Goal: Task Accomplishment & Management: Manage account settings

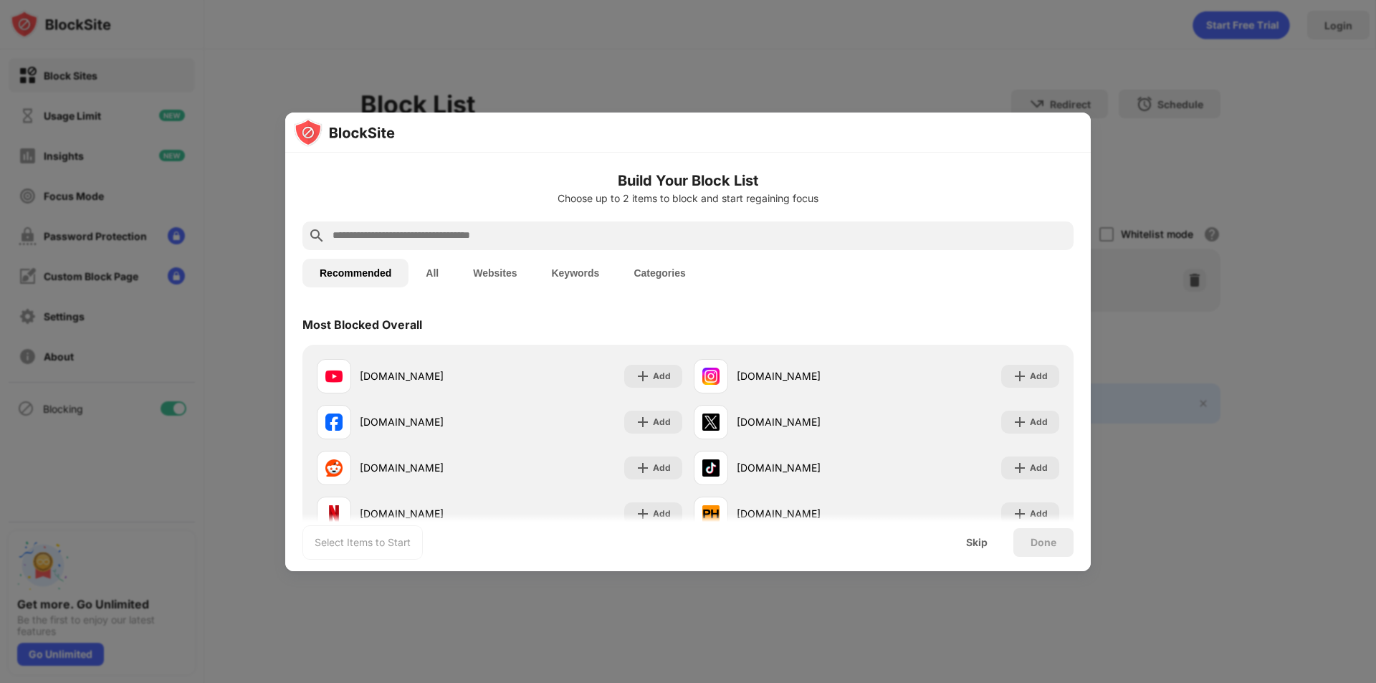
click at [443, 237] on input "text" at bounding box center [699, 235] width 737 height 17
click at [981, 546] on div "Skip" at bounding box center [977, 542] width 22 height 11
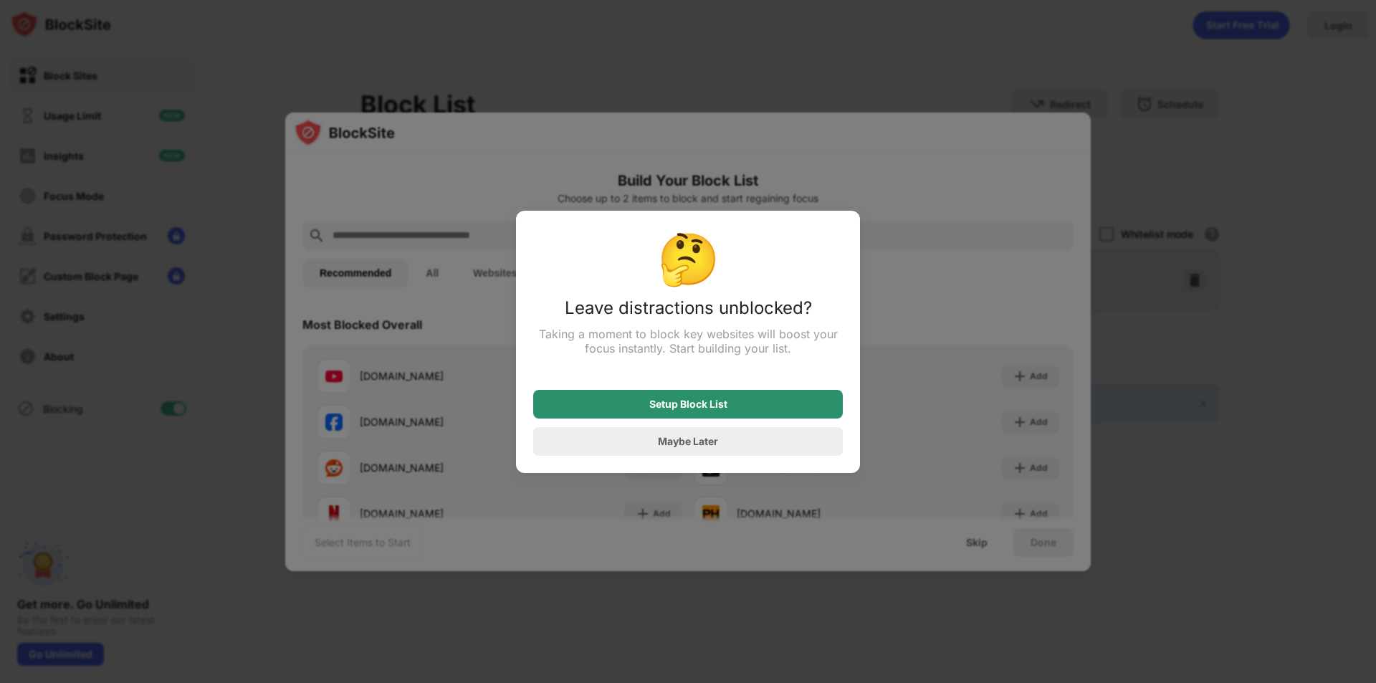
click at [757, 409] on div "Setup Block List" at bounding box center [688, 404] width 310 height 29
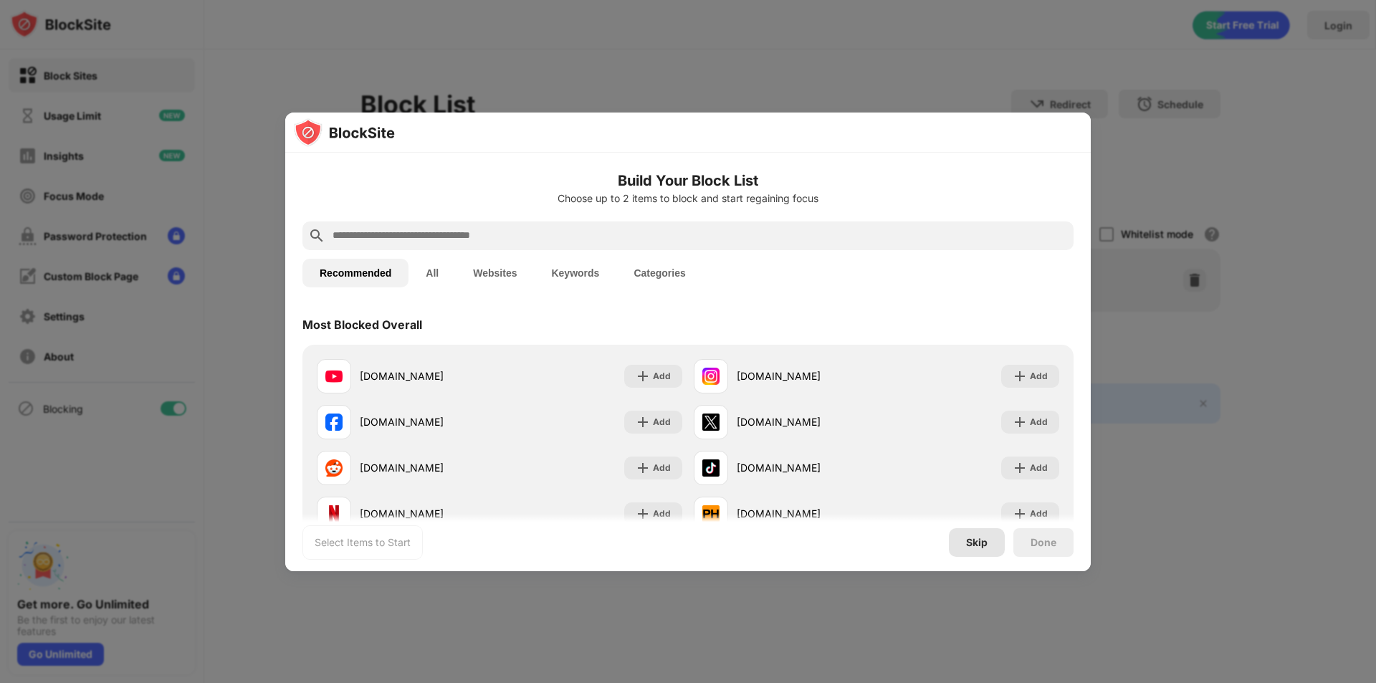
click at [961, 545] on div "Skip" at bounding box center [977, 542] width 56 height 29
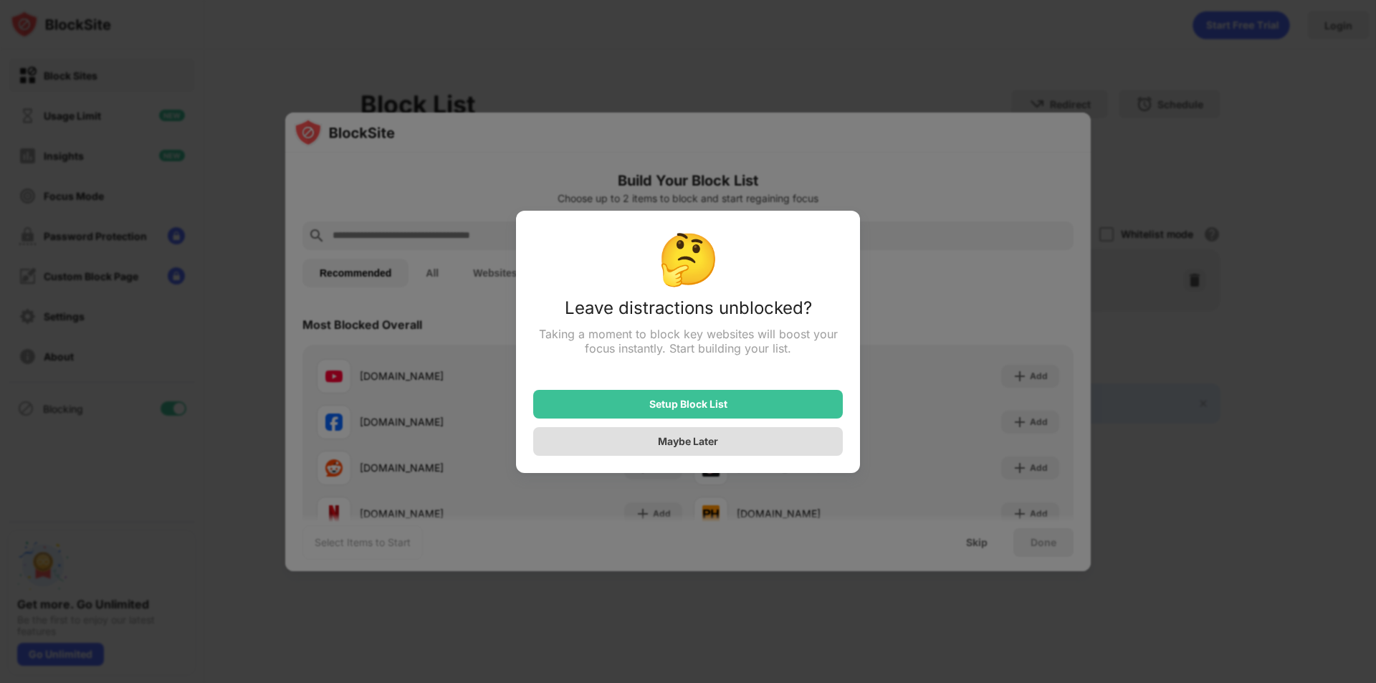
click at [666, 447] on div "Maybe Later" at bounding box center [688, 441] width 60 height 12
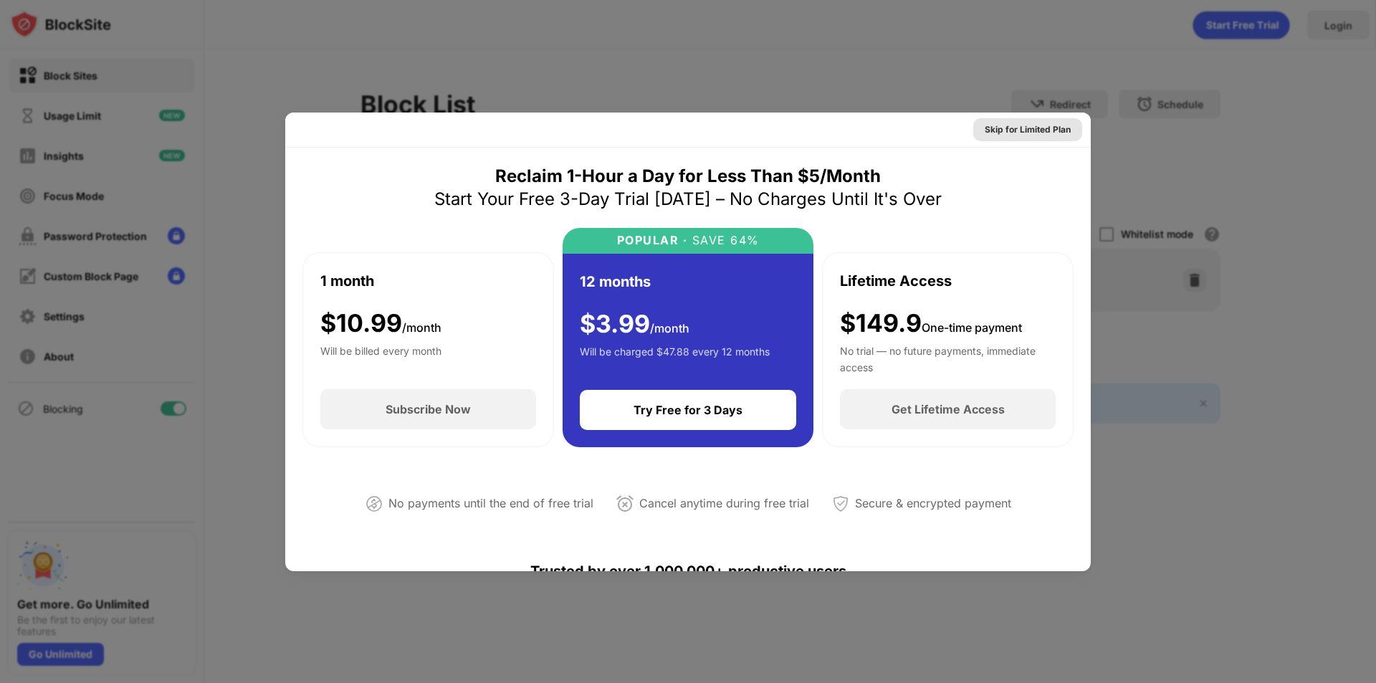
click at [1037, 134] on div "Skip for Limited Plan" at bounding box center [1028, 130] width 86 height 14
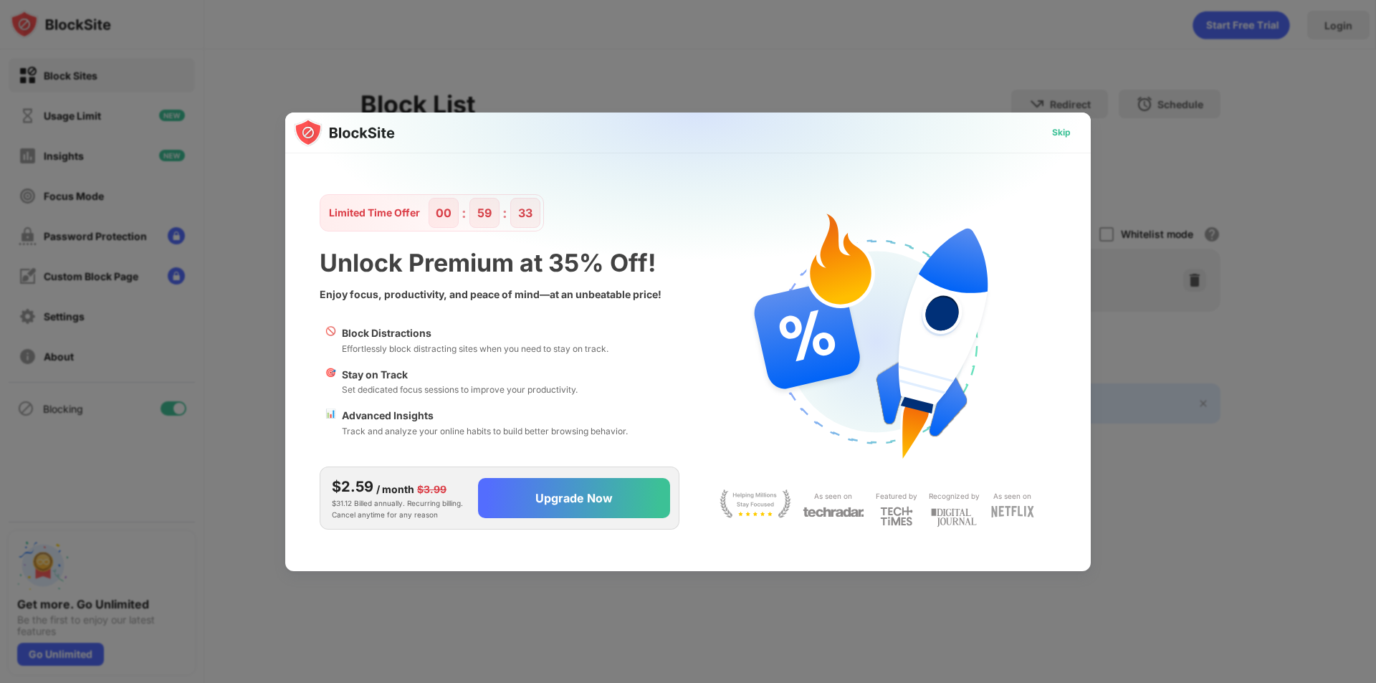
click at [1067, 141] on div "Skip" at bounding box center [1062, 132] width 42 height 23
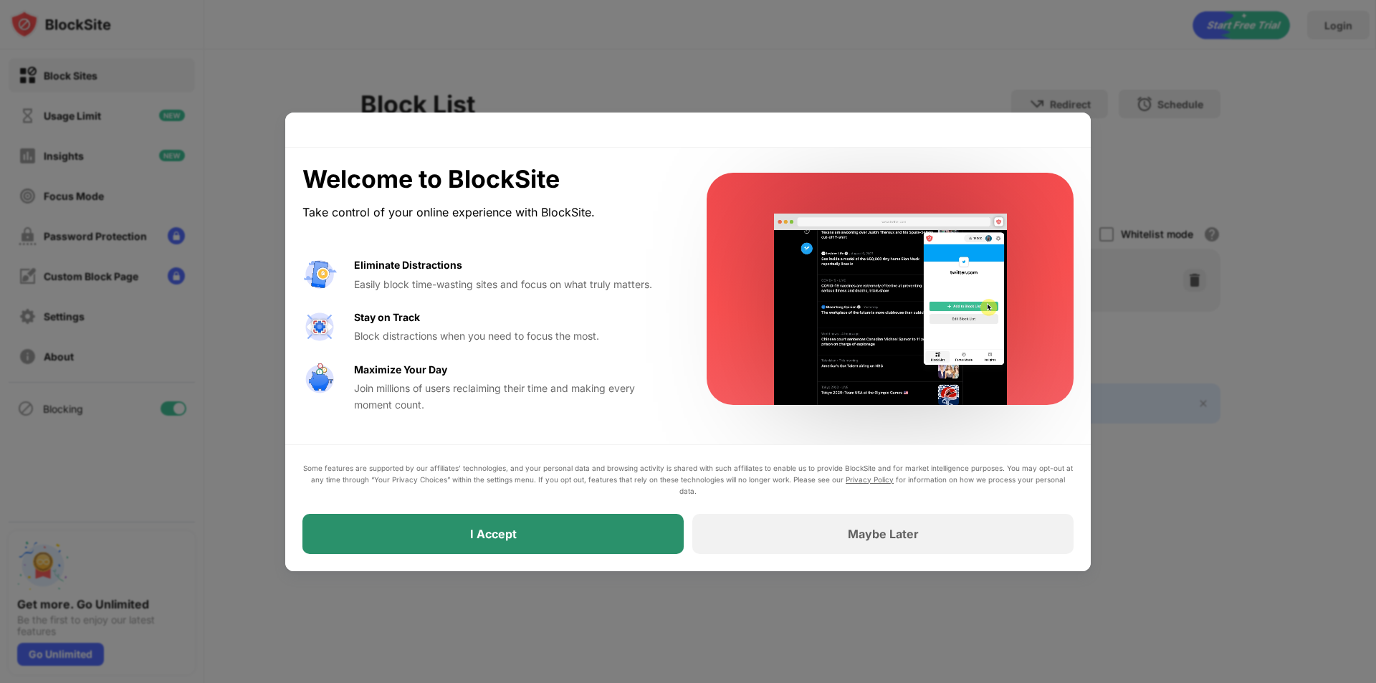
click at [533, 552] on div "I Accept" at bounding box center [493, 534] width 381 height 40
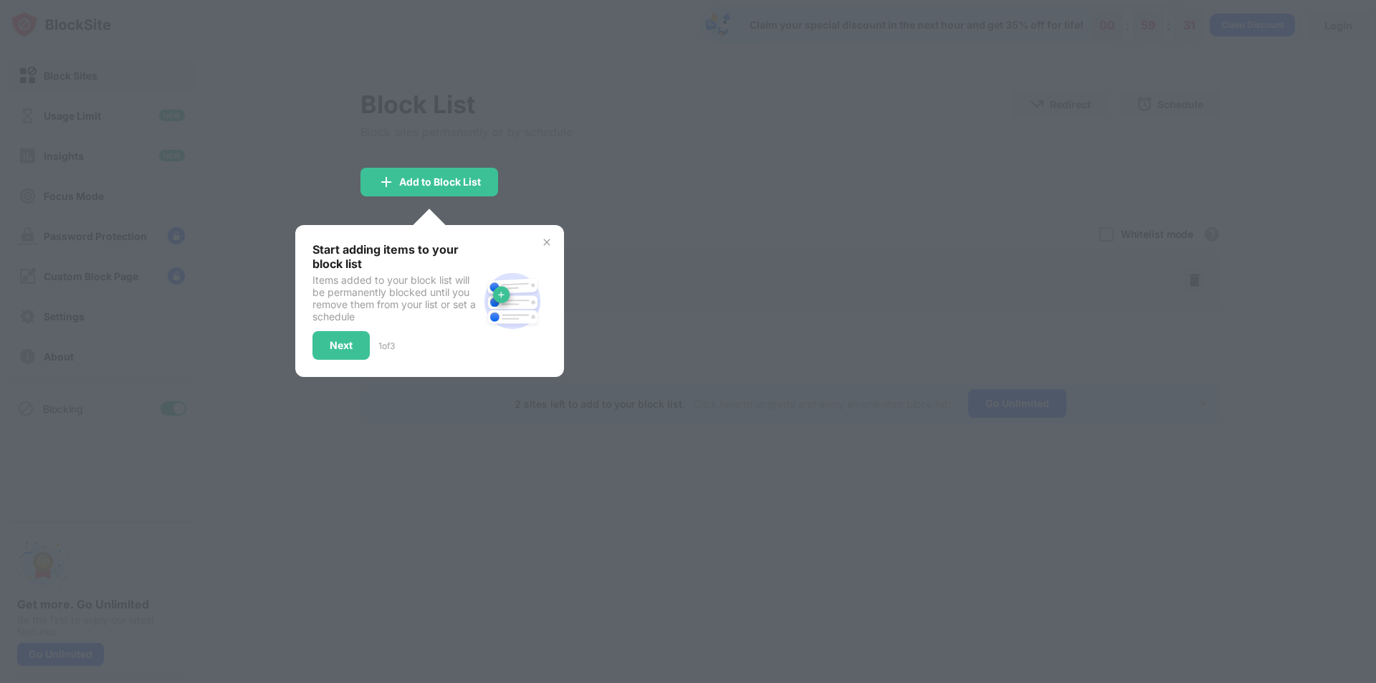
click at [455, 199] on div at bounding box center [688, 341] width 1376 height 683
click at [420, 184] on div "Add to Block List" at bounding box center [440, 181] width 82 height 11
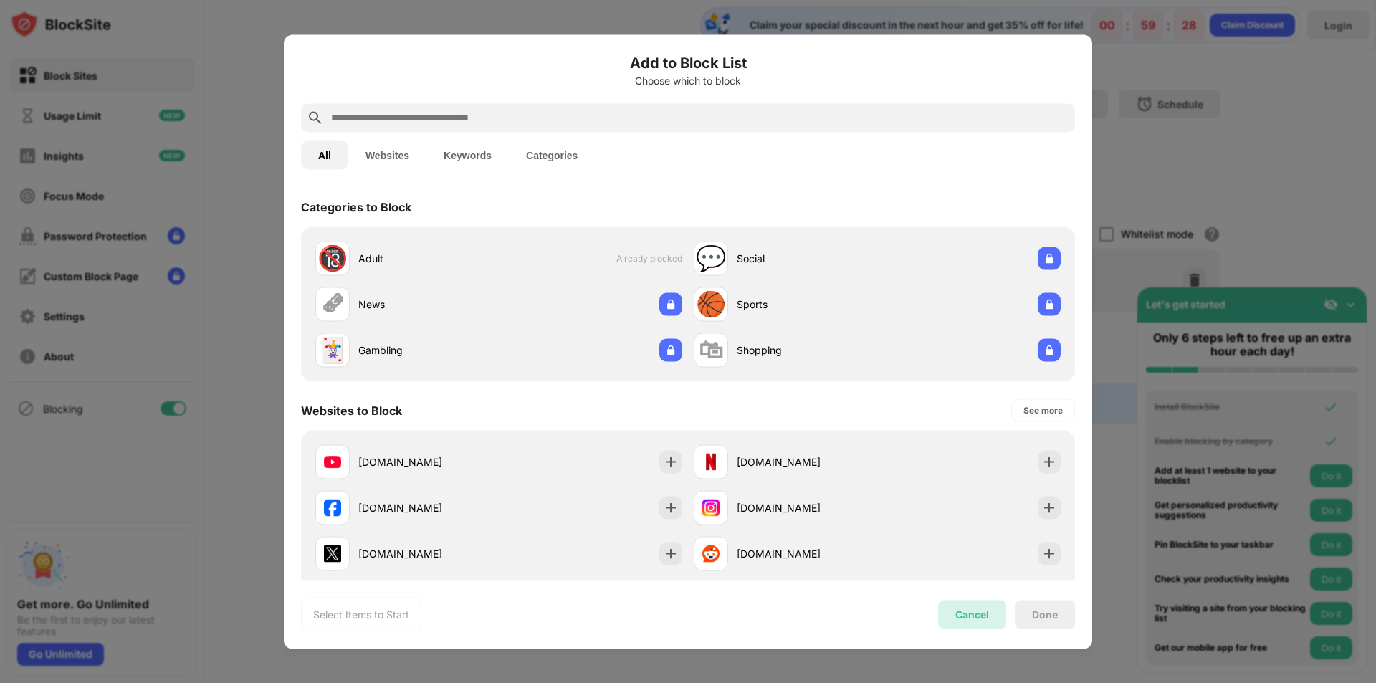
click at [962, 616] on div "Cancel" at bounding box center [973, 615] width 34 height 12
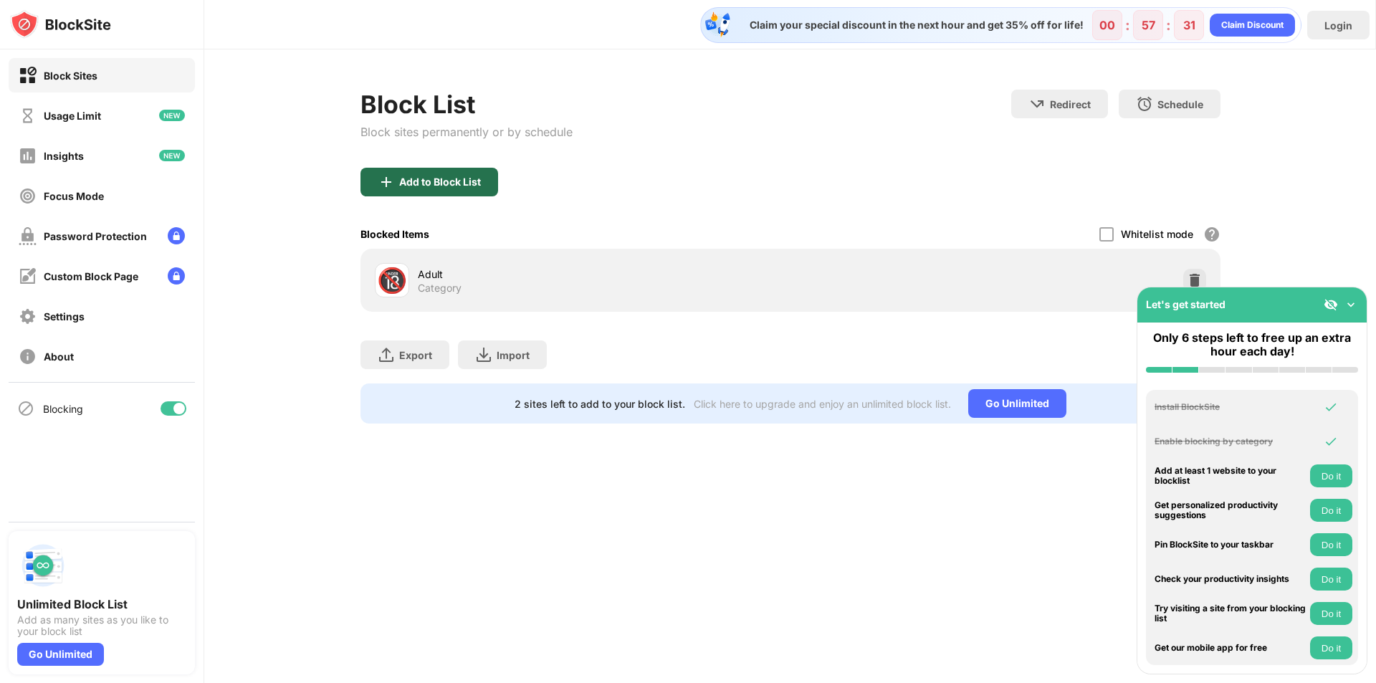
click at [381, 177] on img at bounding box center [386, 181] width 17 height 17
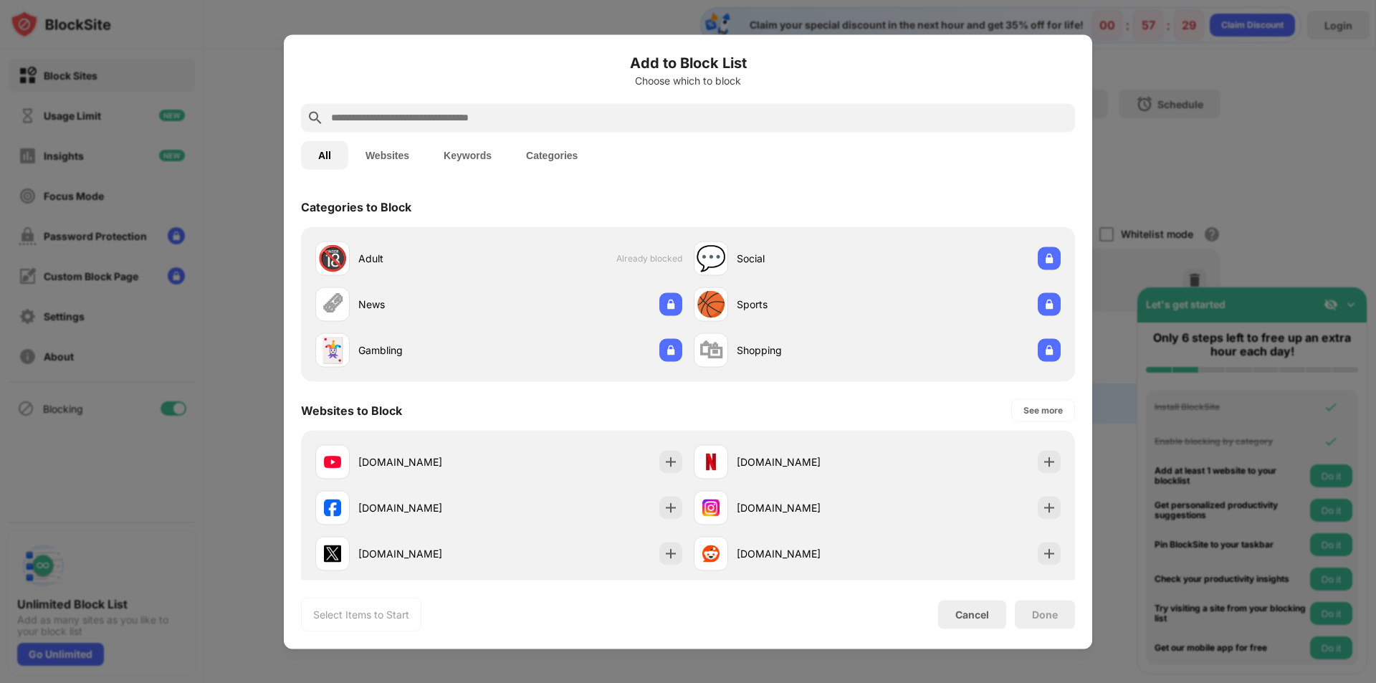
click at [461, 120] on input "text" at bounding box center [700, 117] width 740 height 17
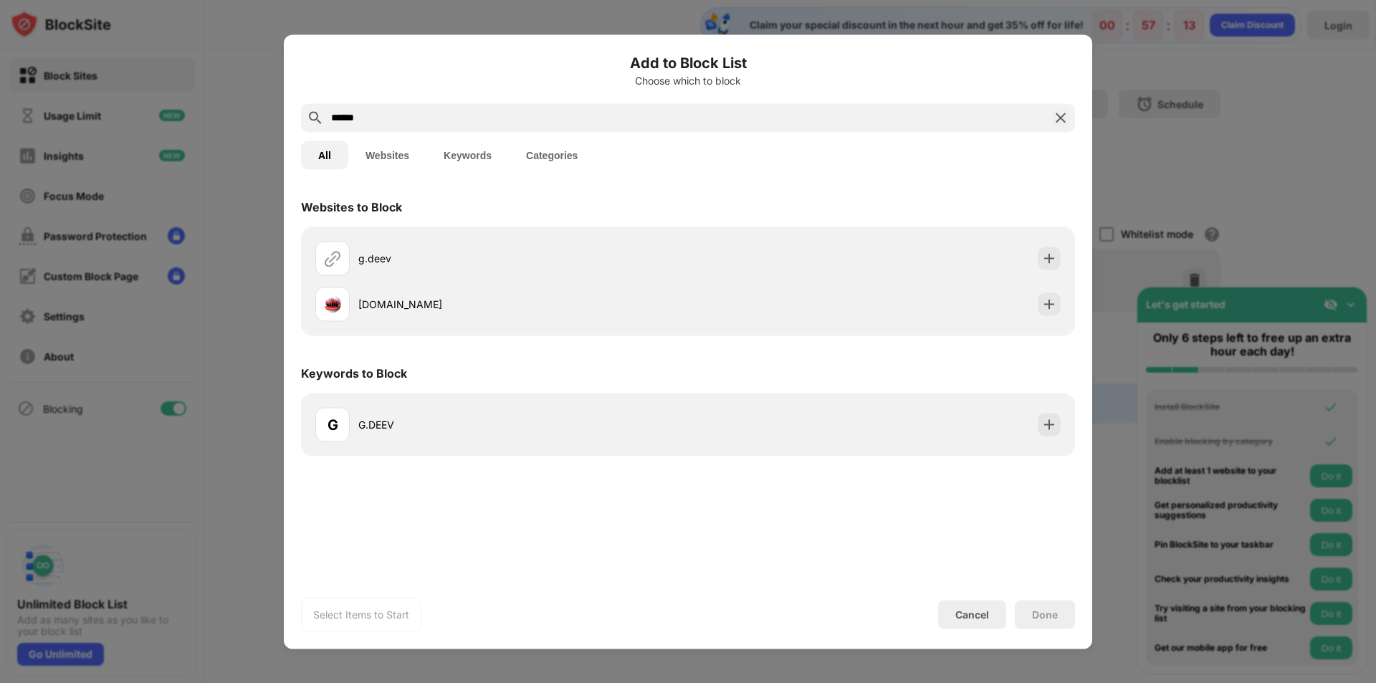
type input "******"
click at [1057, 120] on img at bounding box center [1060, 117] width 17 height 17
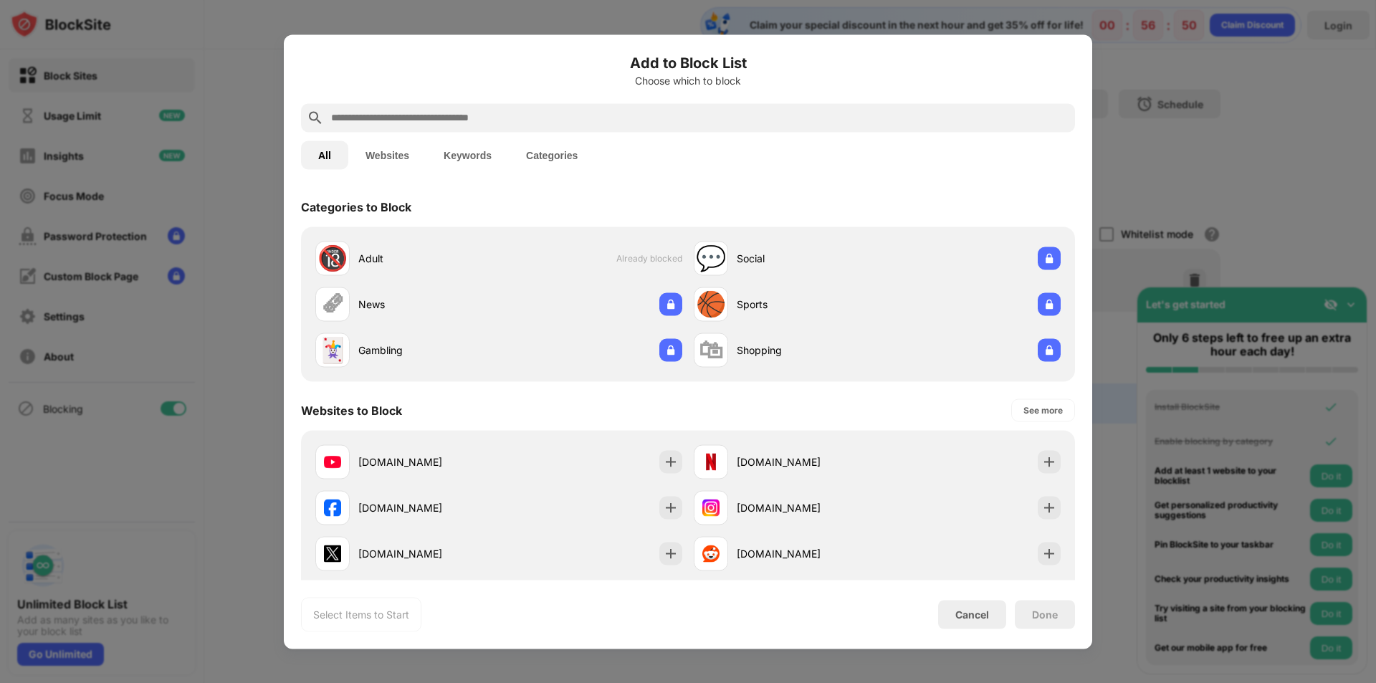
click at [426, 116] on input "text" at bounding box center [700, 117] width 740 height 17
paste input "**********"
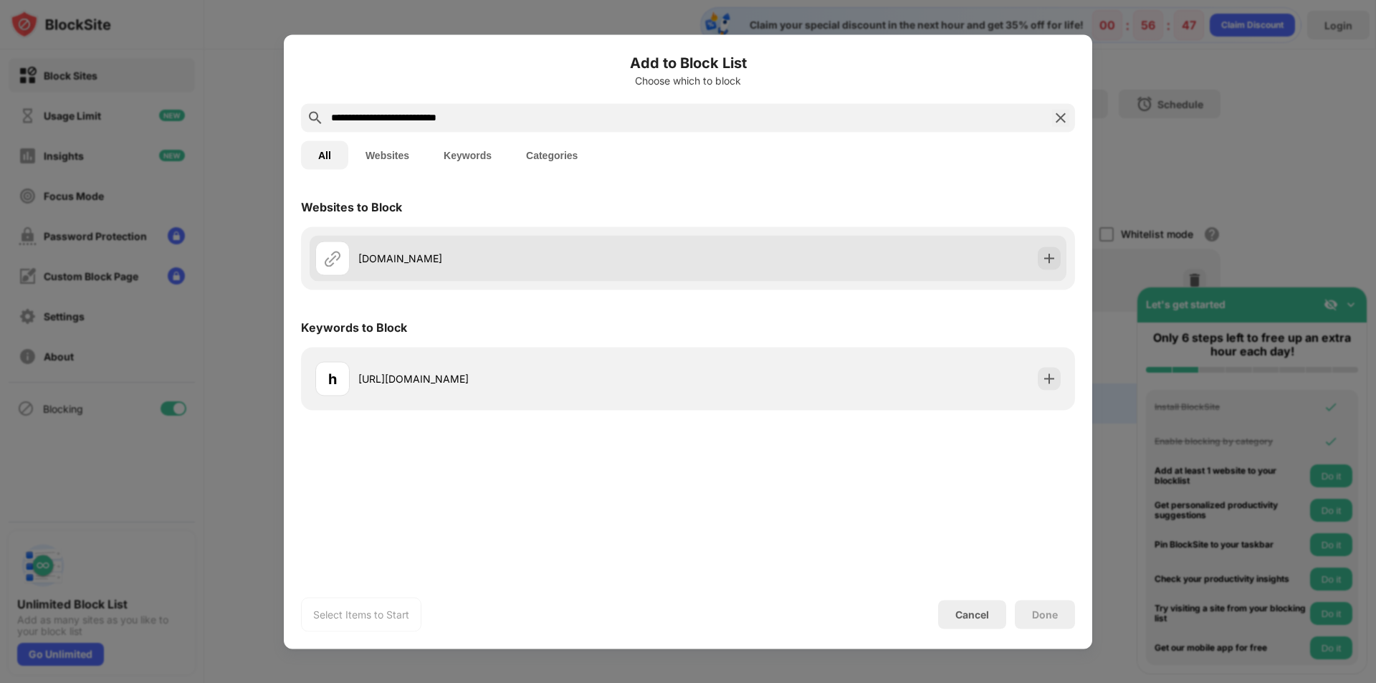
type input "**********"
click at [374, 260] on div "minecraftforfree.org" at bounding box center [523, 258] width 330 height 15
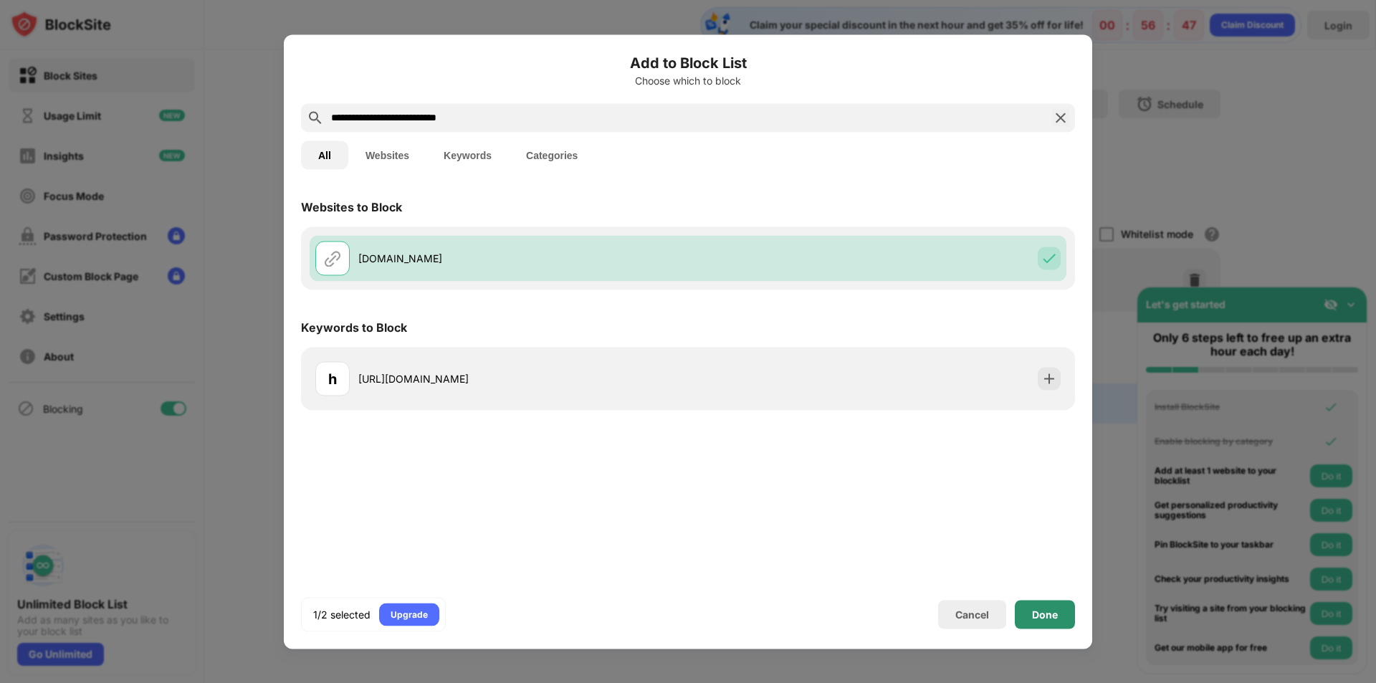
click at [1038, 623] on div "Done" at bounding box center [1045, 614] width 60 height 29
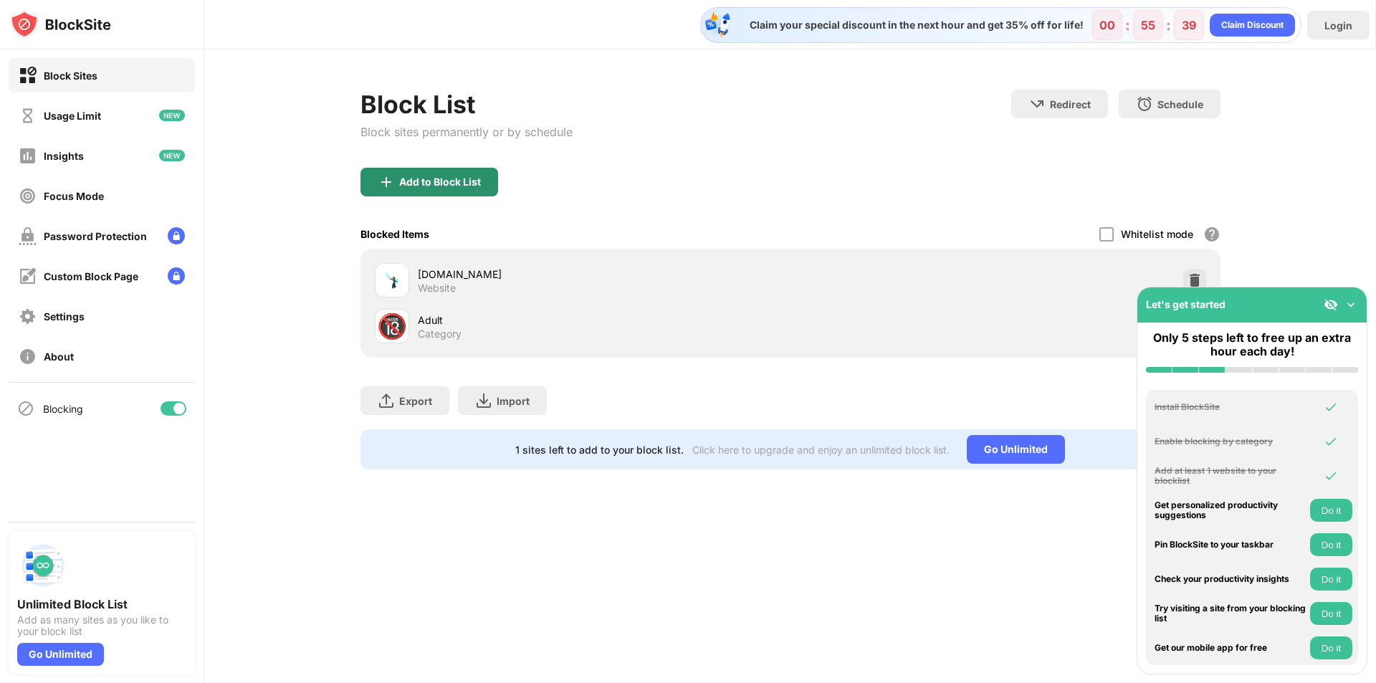
click at [452, 183] on div "Add to Block List" at bounding box center [440, 181] width 82 height 11
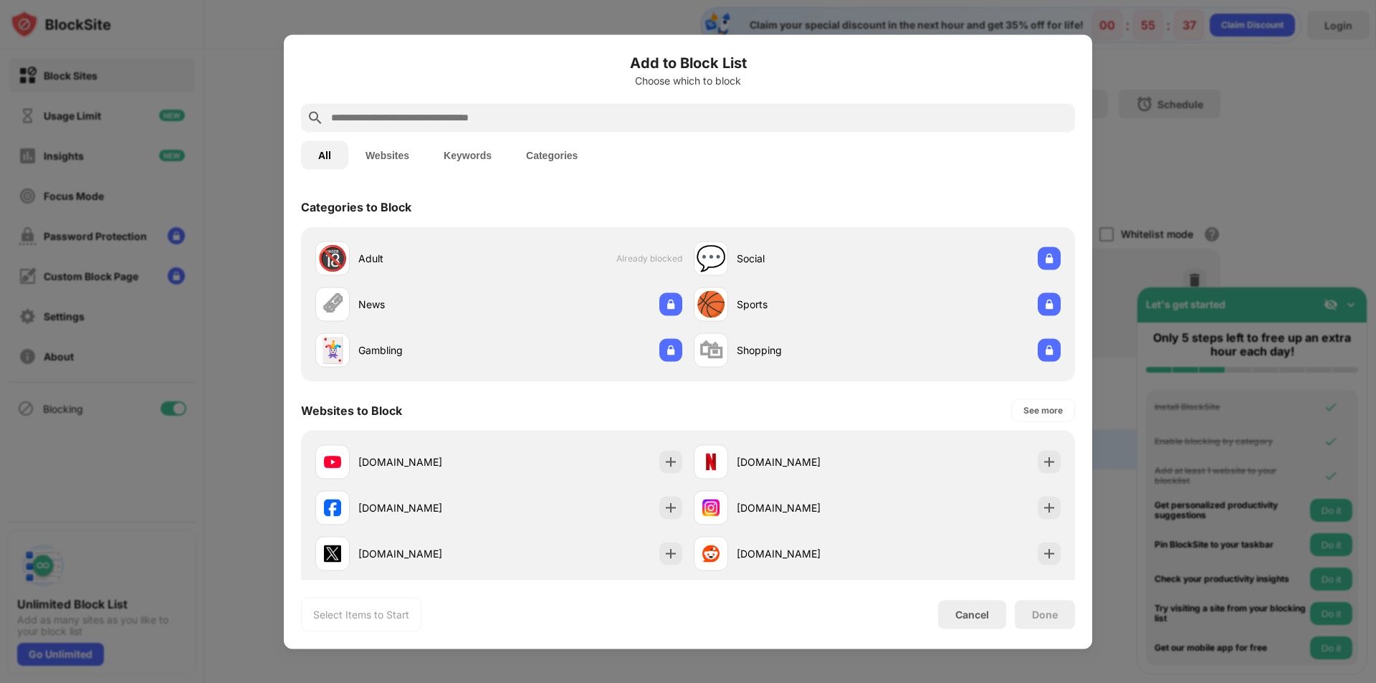
click at [473, 120] on input "text" at bounding box center [700, 117] width 740 height 17
paste input "**********"
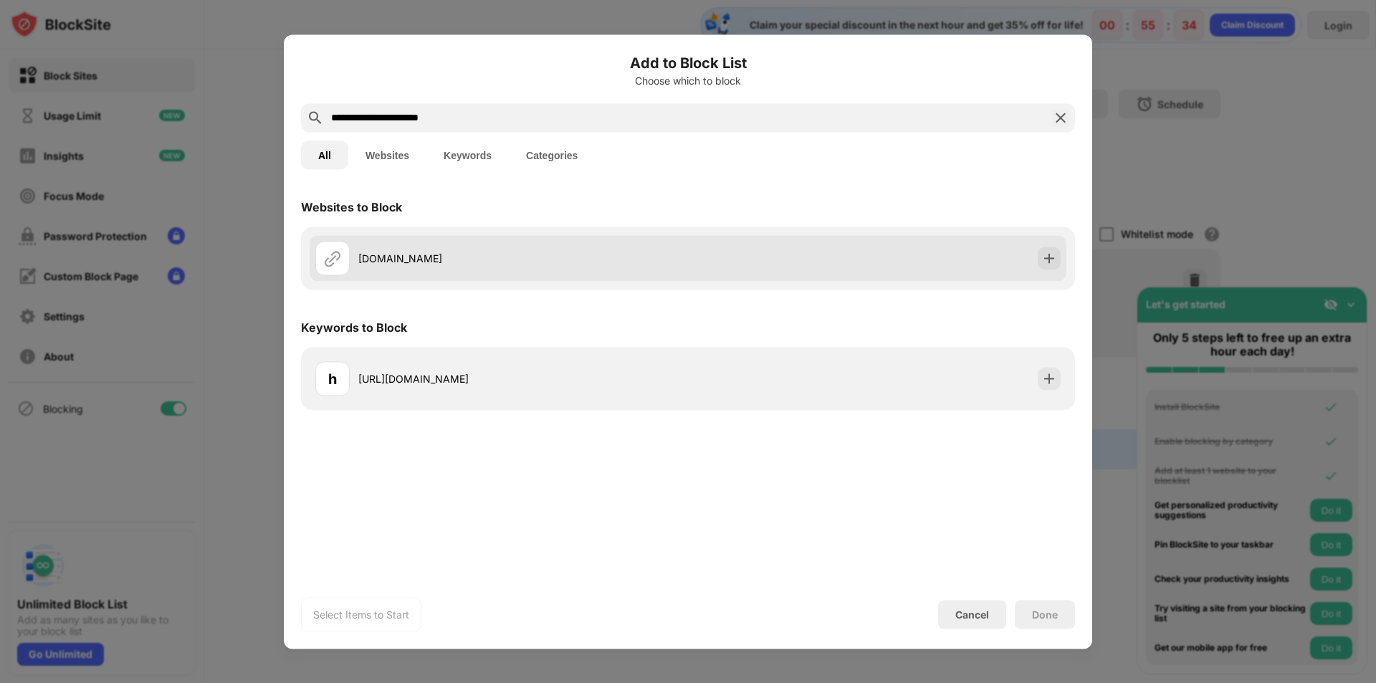
type input "**********"
click at [374, 265] on div "eaglercraft.com" at bounding box center [523, 258] width 330 height 15
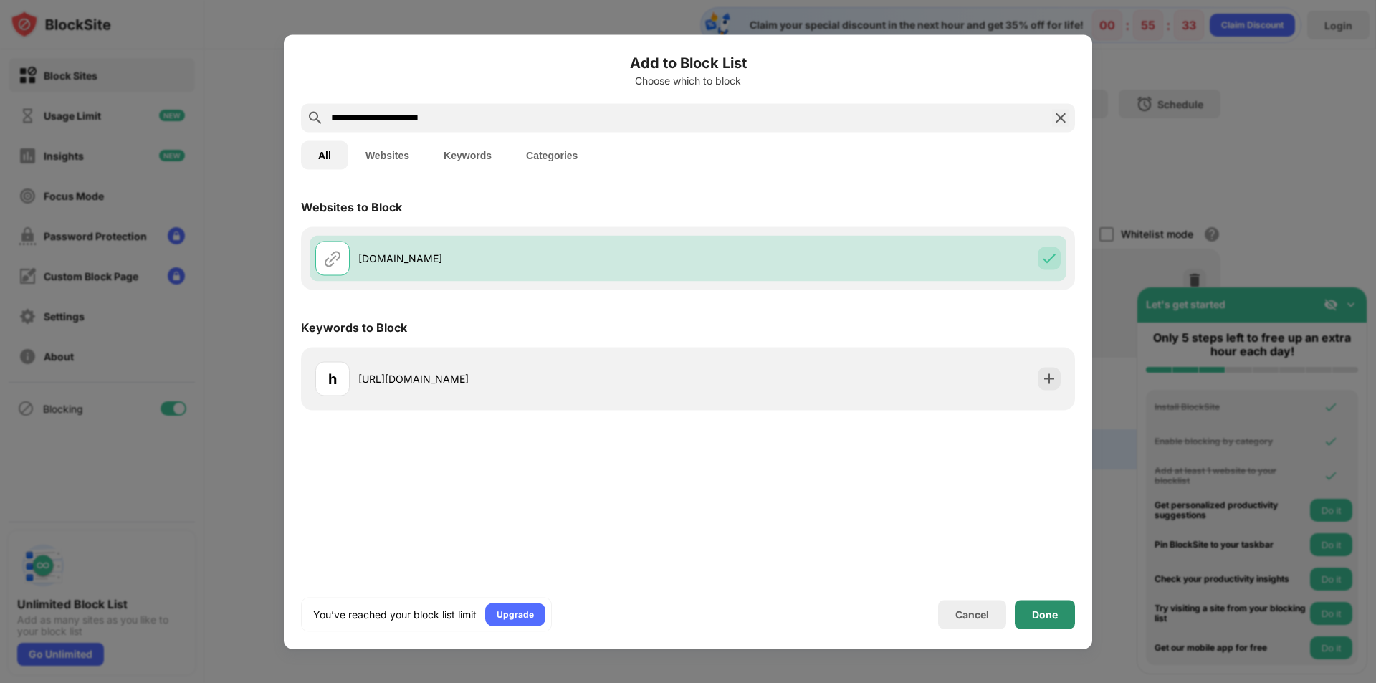
click at [1033, 609] on div "Done" at bounding box center [1045, 614] width 26 height 11
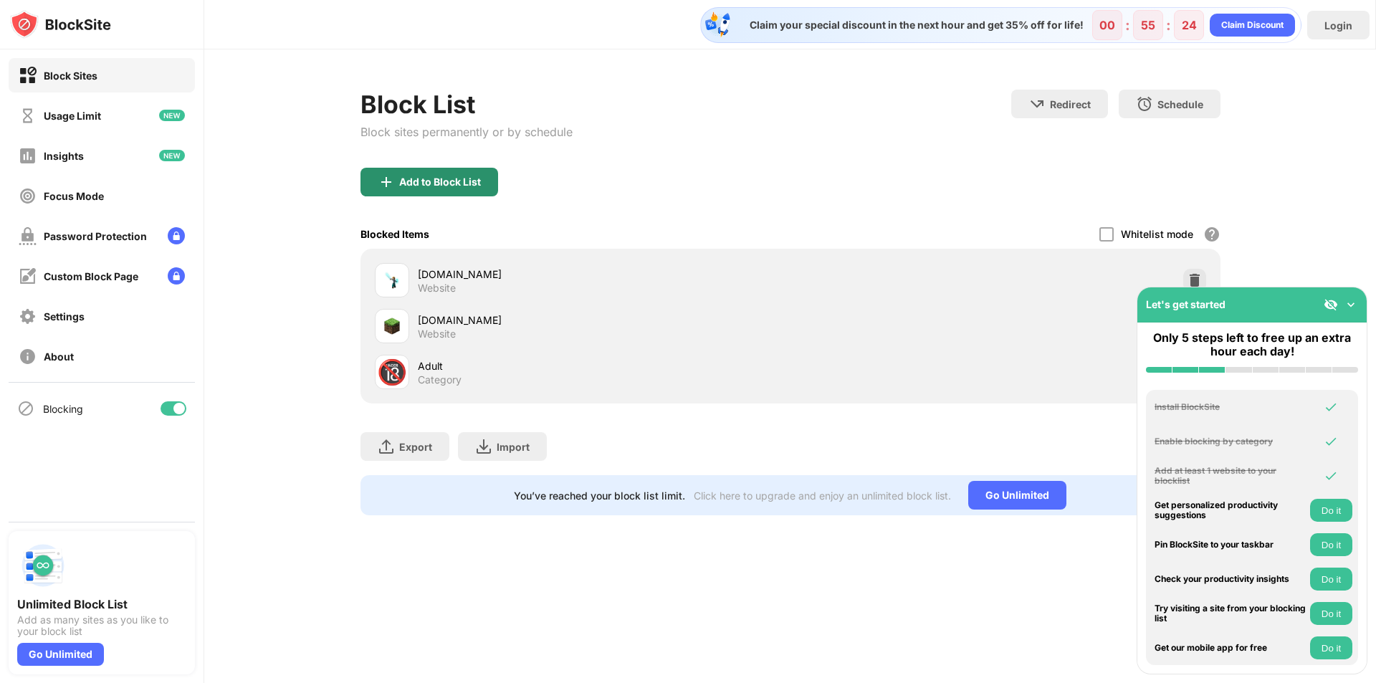
click at [424, 184] on div "Add to Block List" at bounding box center [440, 181] width 82 height 11
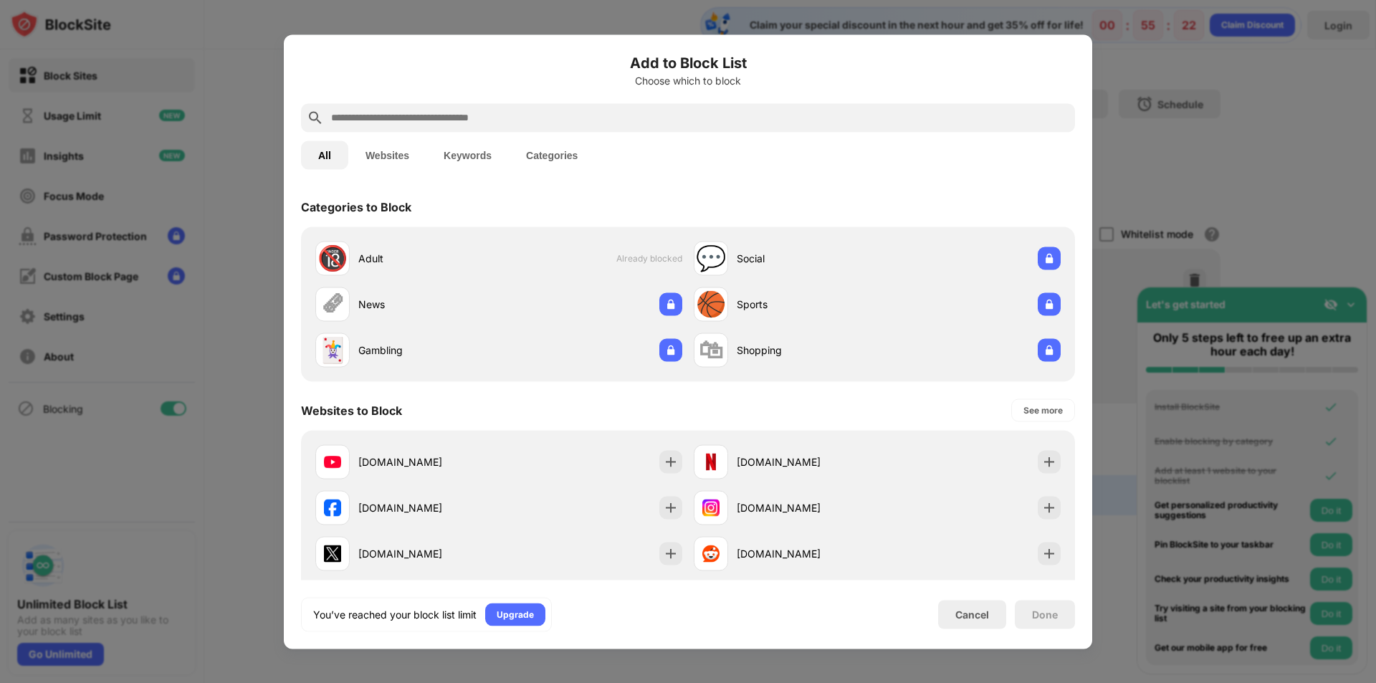
click at [458, 123] on input "text" at bounding box center [700, 117] width 740 height 17
paste input "**********"
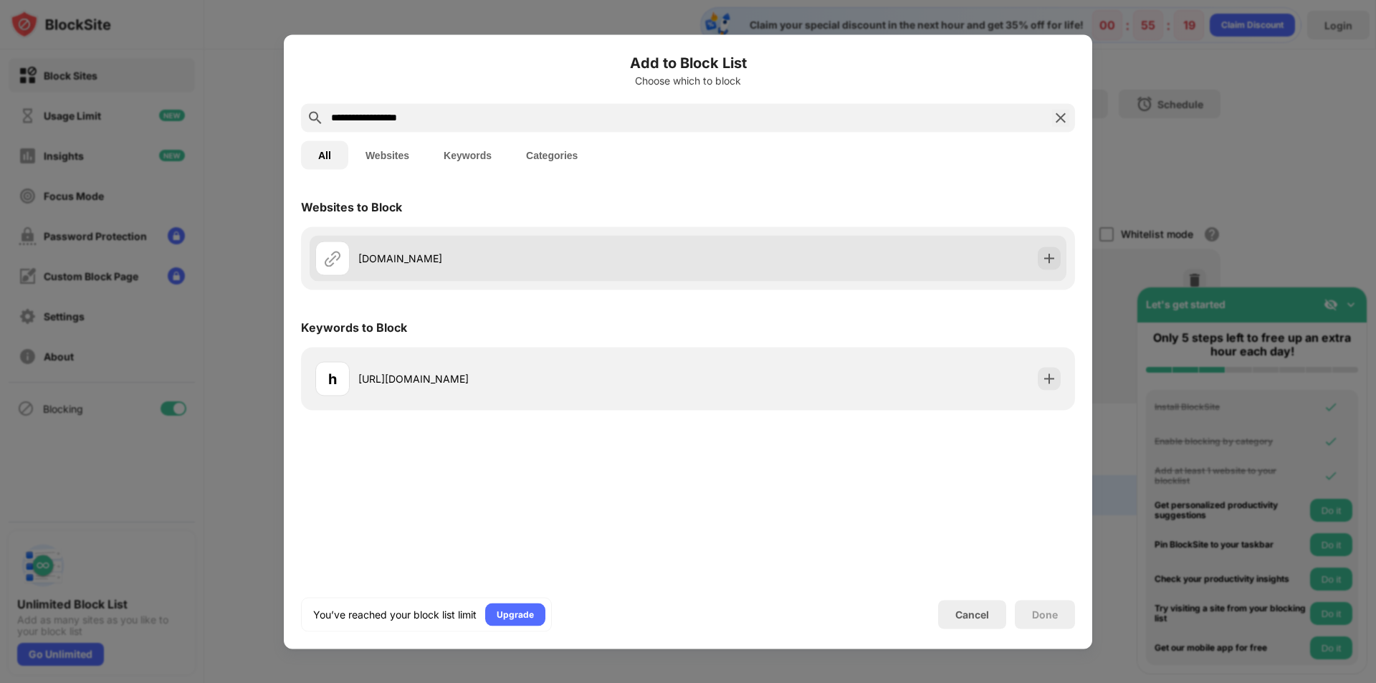
type input "**********"
click at [480, 267] on div "g.deev.is" at bounding box center [501, 258] width 373 height 34
click at [418, 240] on div "g.deev.is" at bounding box center [688, 258] width 757 height 46
click at [422, 260] on div "g.deev.is" at bounding box center [523, 258] width 330 height 15
click at [1045, 254] on img at bounding box center [1049, 258] width 14 height 14
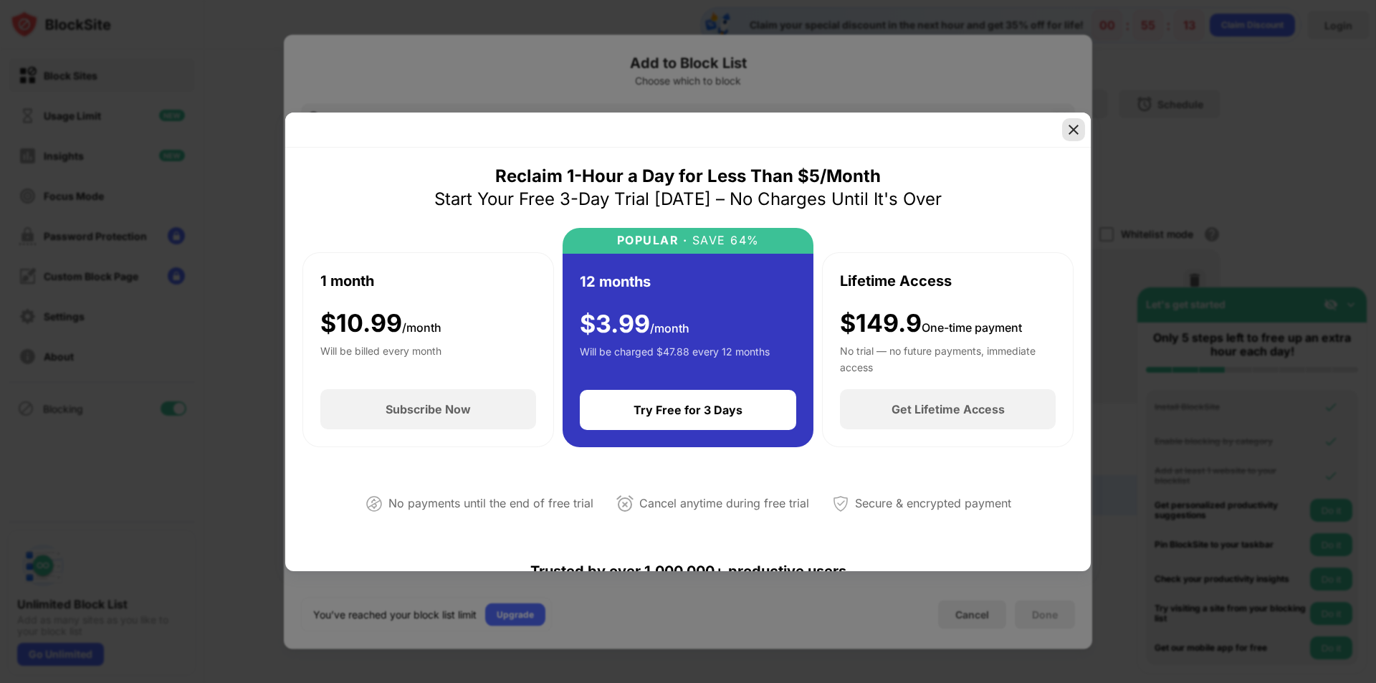
click at [1077, 124] on img at bounding box center [1074, 130] width 14 height 14
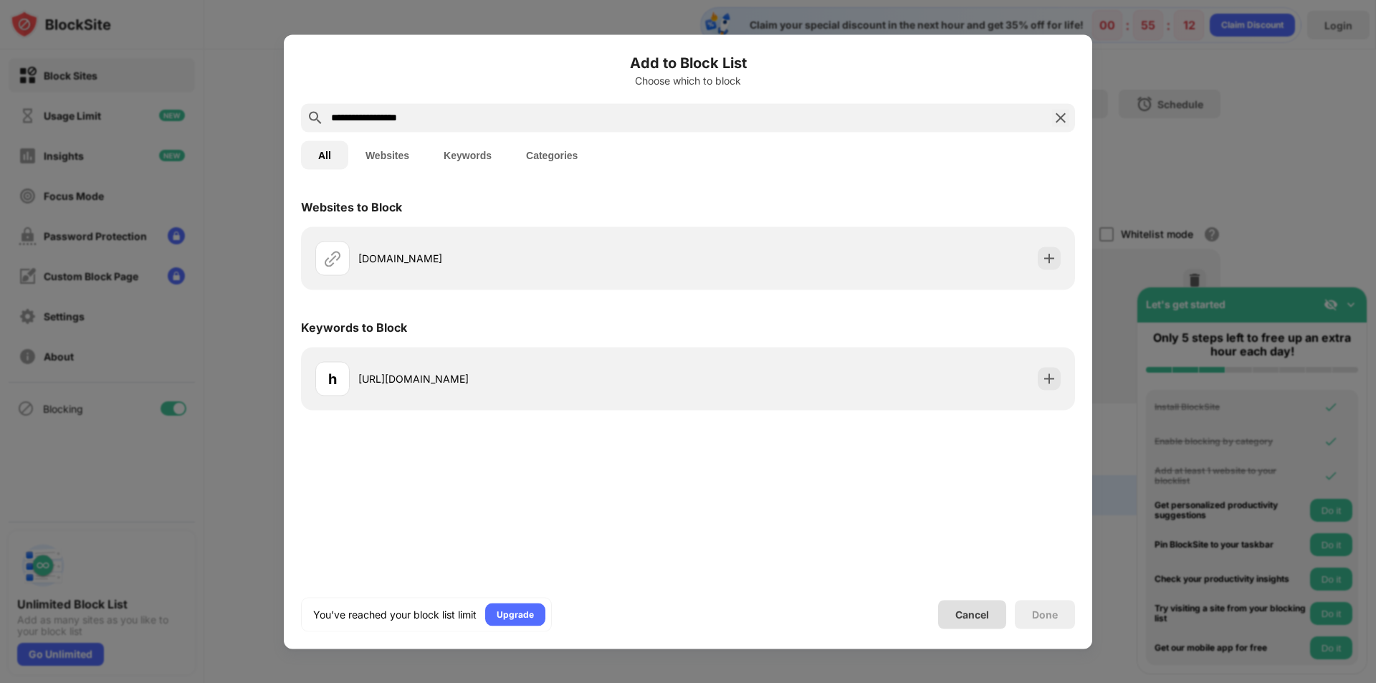
click at [987, 612] on div "Cancel" at bounding box center [973, 615] width 34 height 12
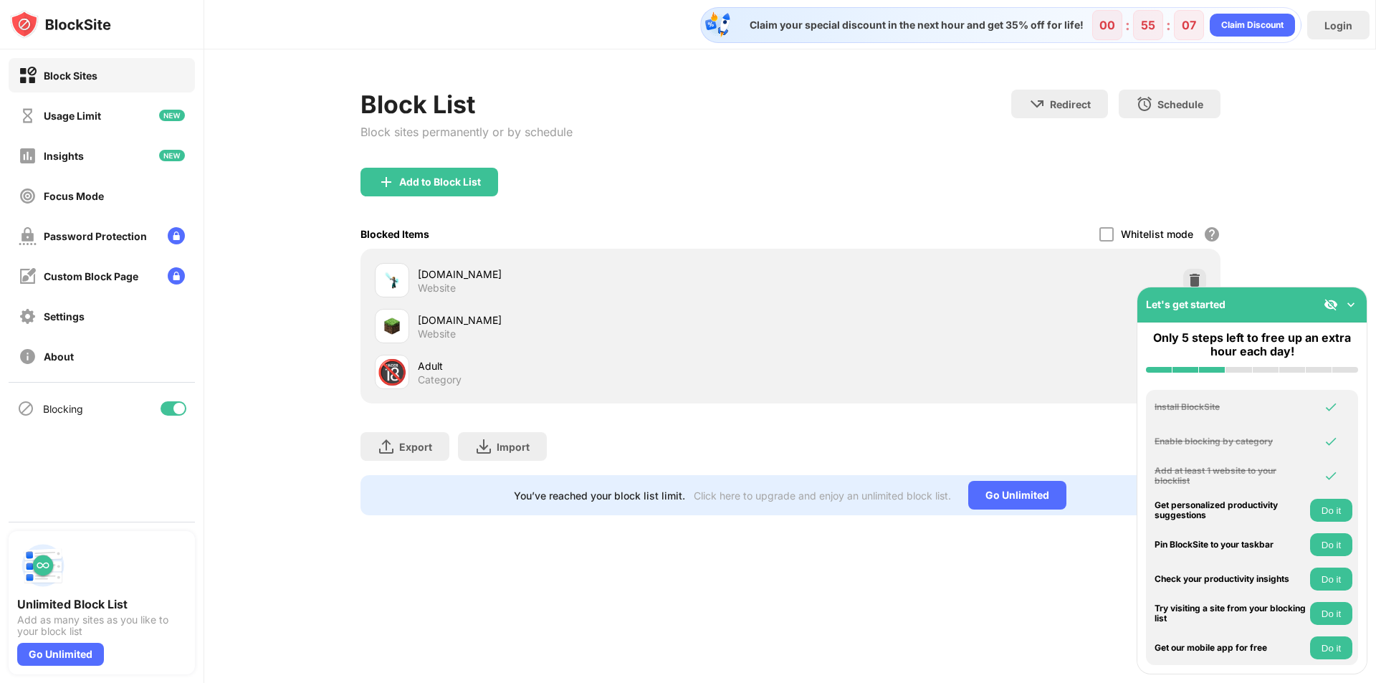
click at [1347, 305] on img at bounding box center [1351, 304] width 14 height 14
